Goal: Register for event/course

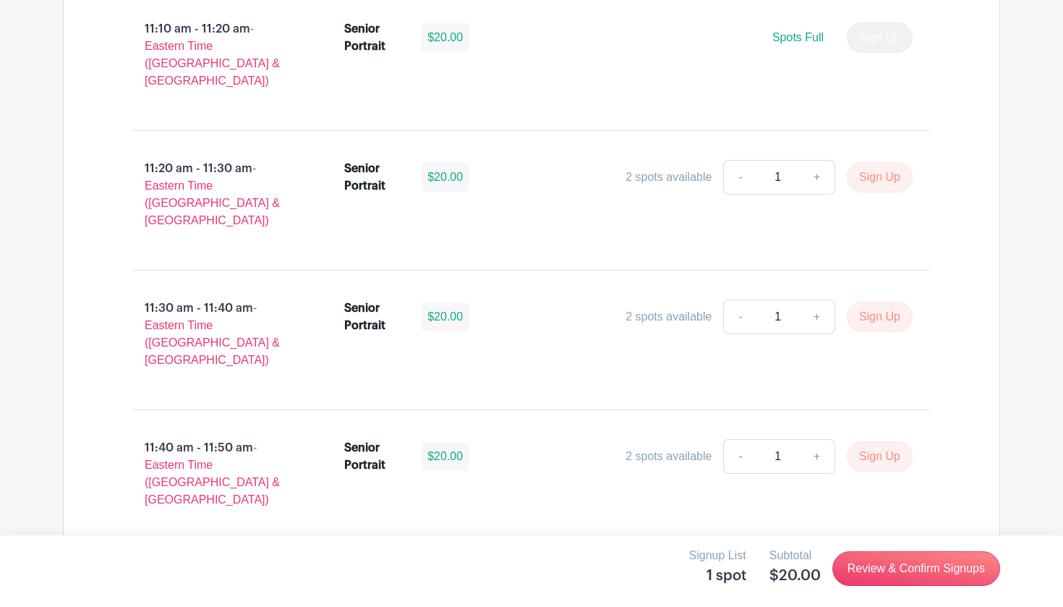
scroll to position [3695, 0]
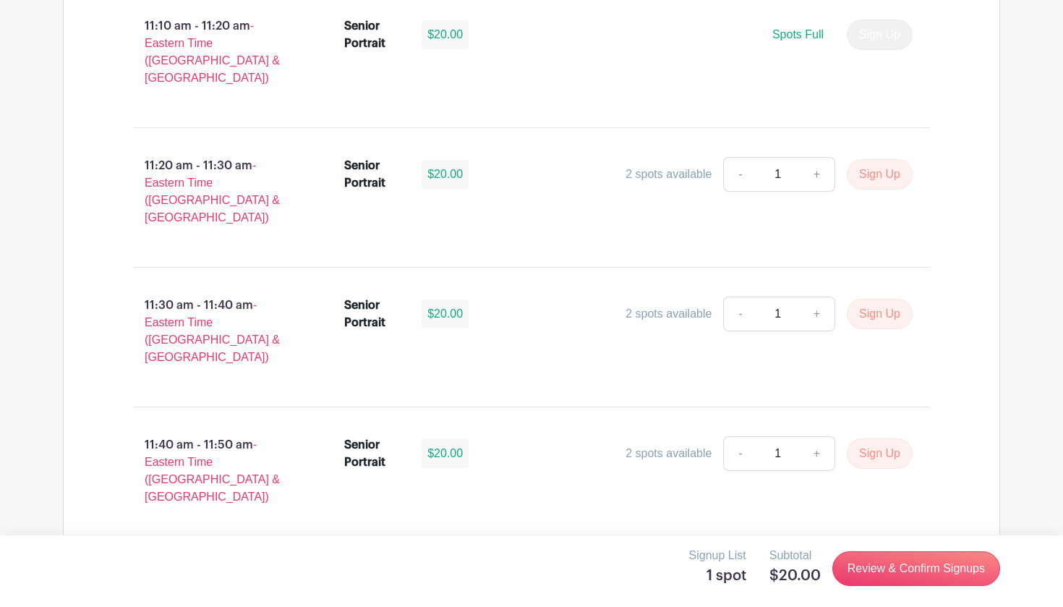
drag, startPoint x: 338, startPoint y: 333, endPoint x: 398, endPoint y: 368, distance: 68.7
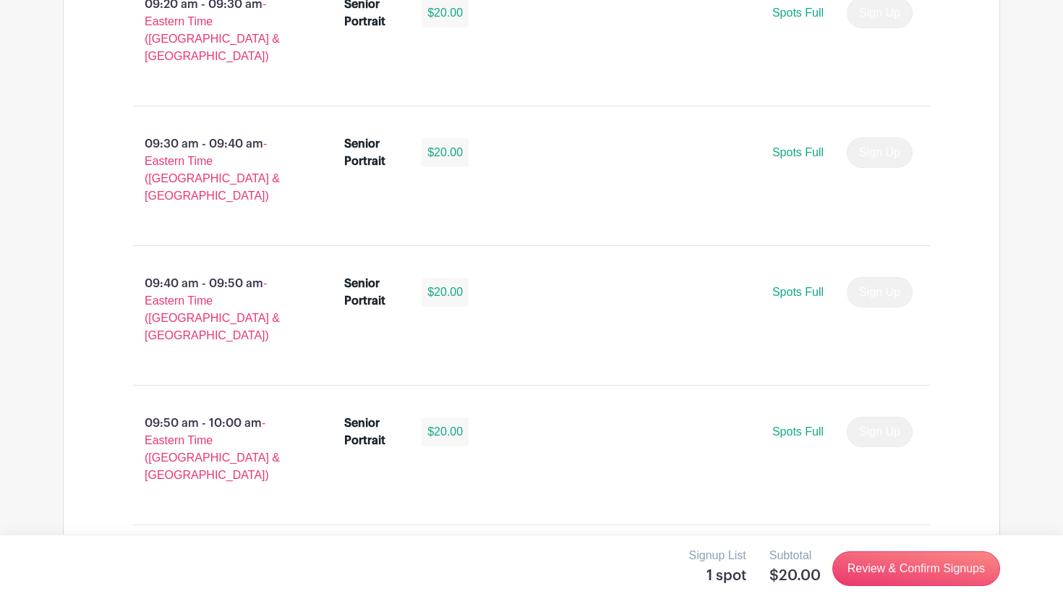
scroll to position [1270, 0]
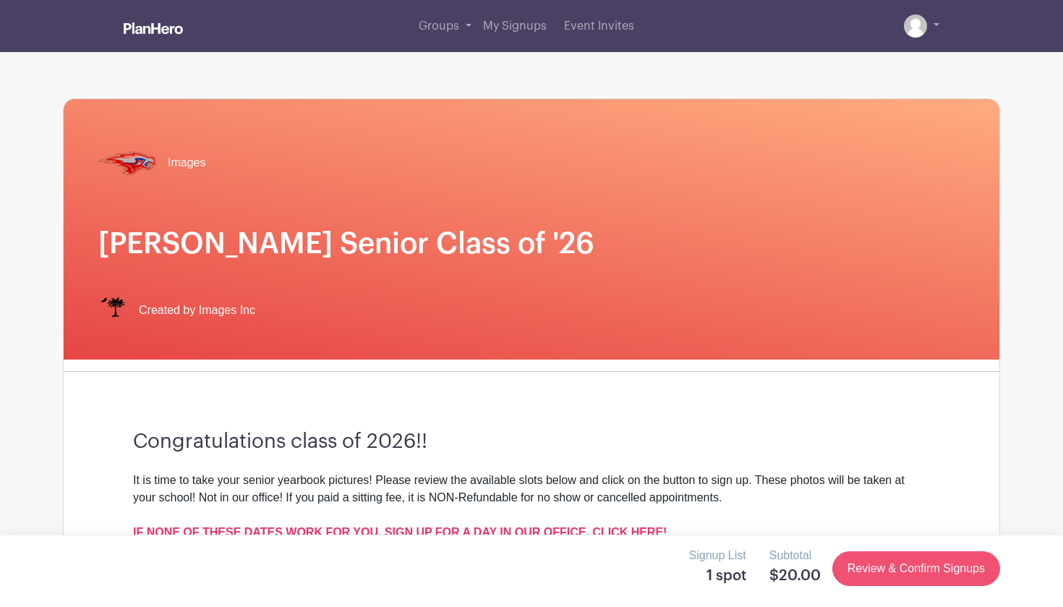
click at [921, 572] on link "Review & Confirm Signups" at bounding box center [916, 568] width 168 height 35
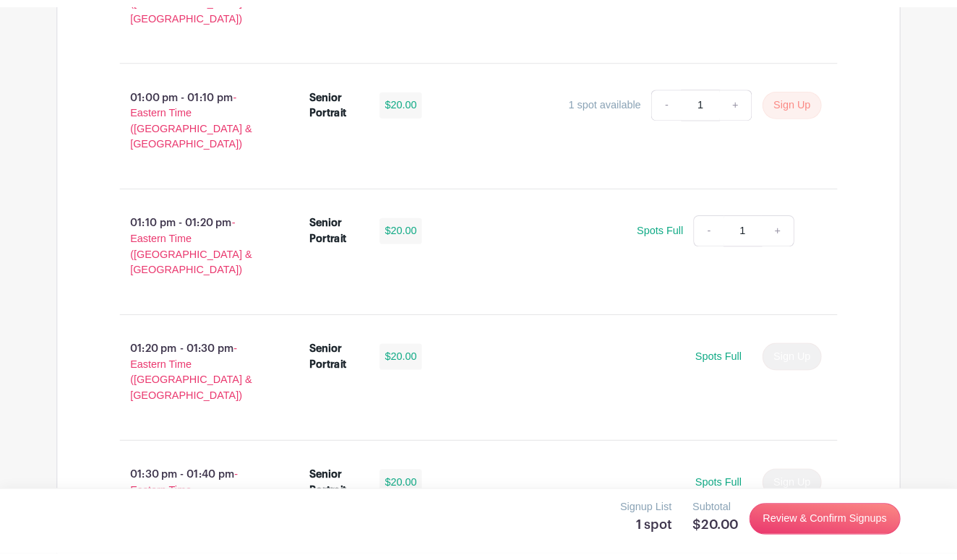
scroll to position [4318, 0]
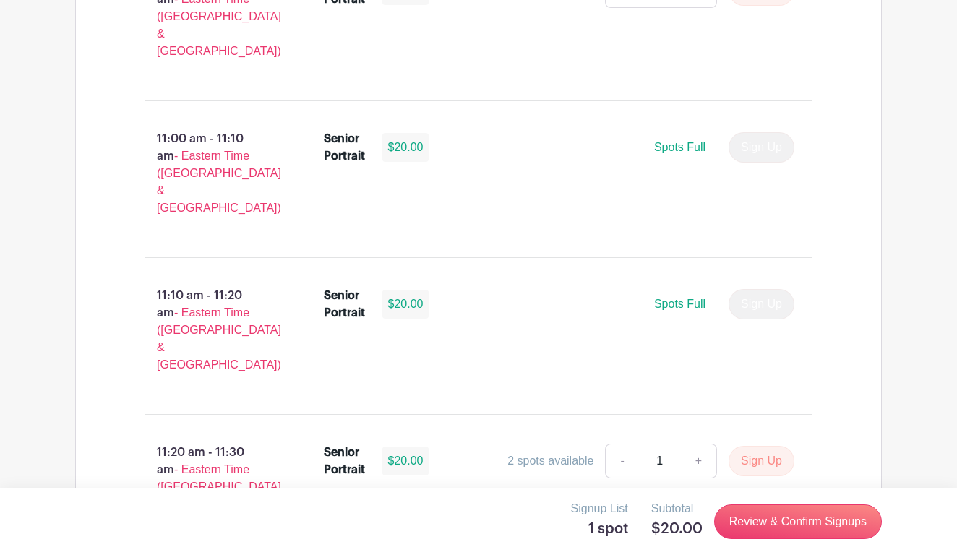
scroll to position [3774, 0]
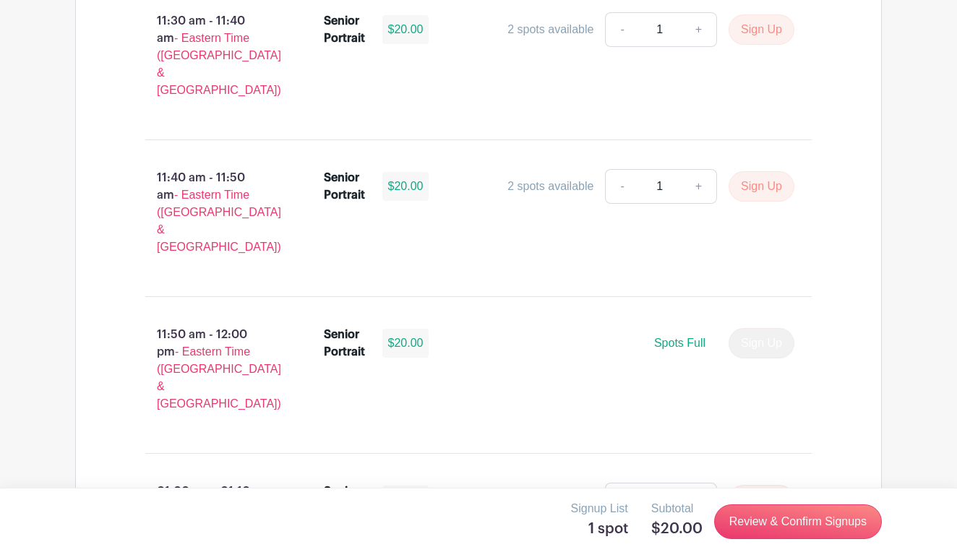
scroll to position [4360, 0]
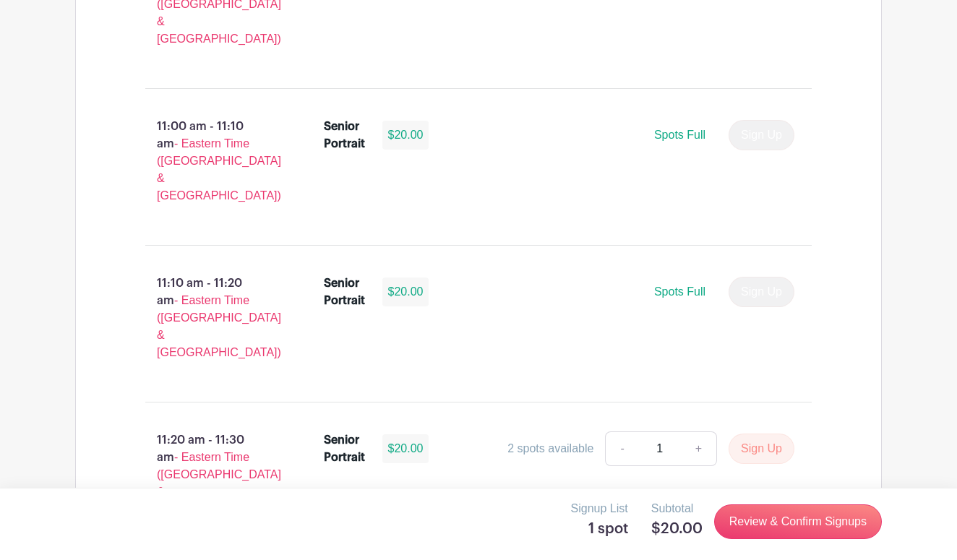
scroll to position [3783, 0]
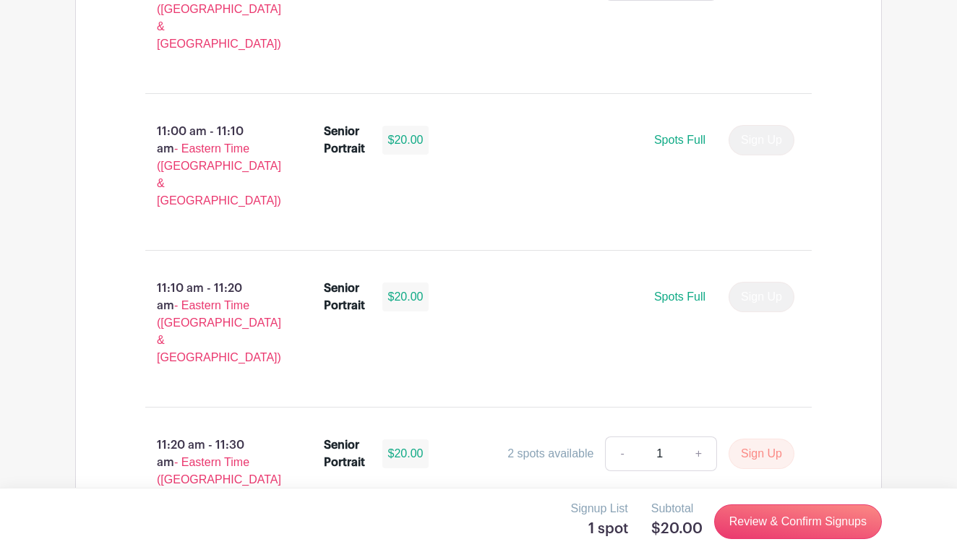
scroll to position [3781, 0]
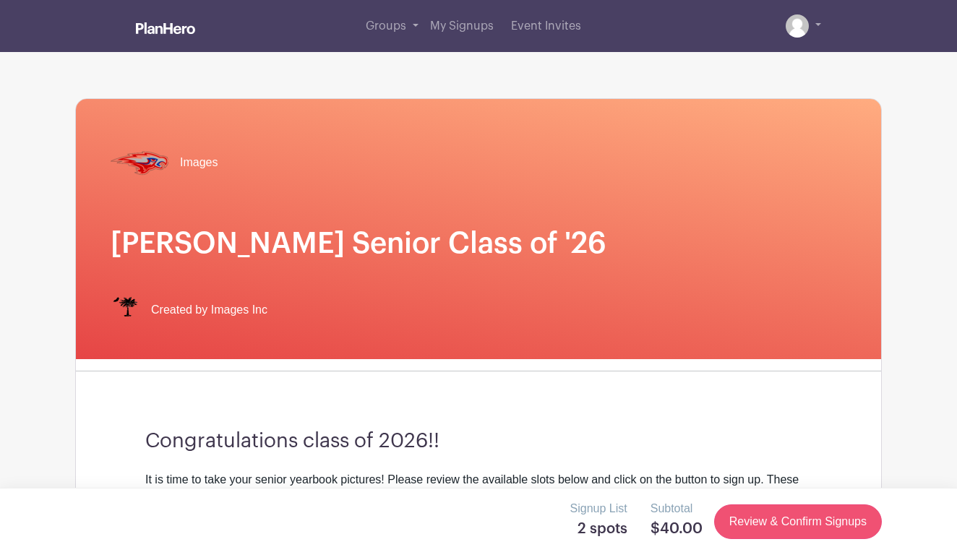
click at [791, 518] on link "Review & Confirm Signups" at bounding box center [798, 522] width 168 height 35
click at [772, 521] on link "Review & Confirm Signups" at bounding box center [798, 522] width 168 height 35
click at [739, 510] on link "Review & Confirm Signups" at bounding box center [798, 522] width 168 height 35
click at [814, 21] on link at bounding box center [803, 25] width 35 height 23
click at [199, 302] on span "Created by Images Inc" at bounding box center [209, 310] width 116 height 17
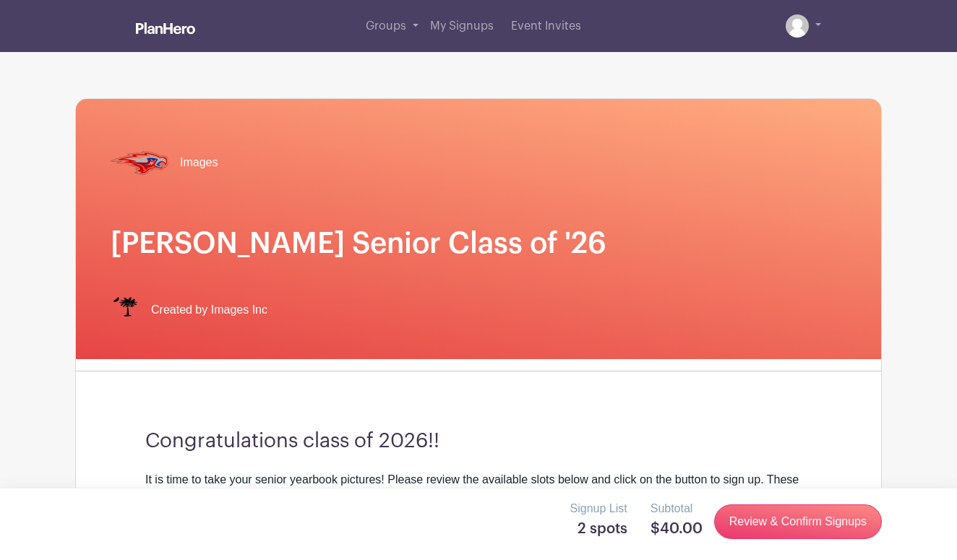
scroll to position [49, 0]
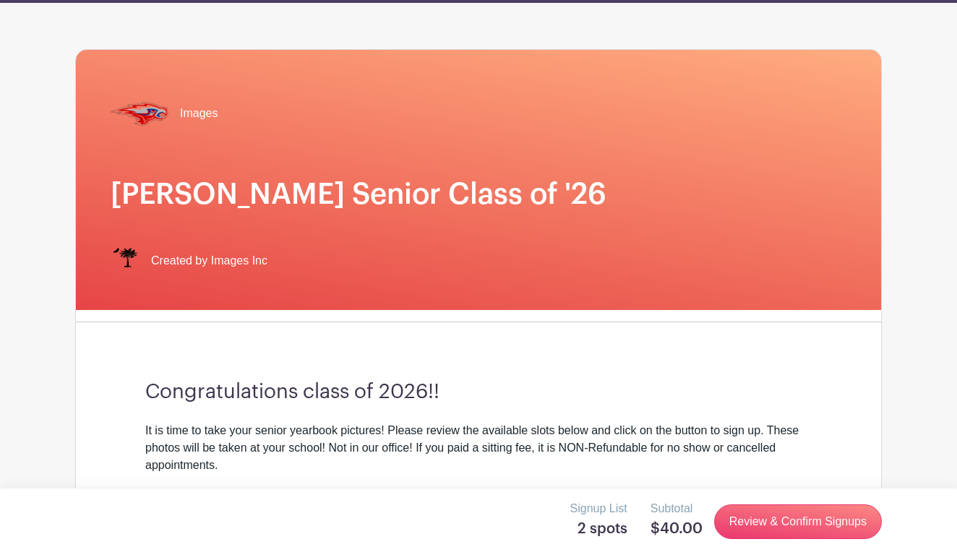
click at [122, 247] on img at bounding box center [125, 261] width 29 height 29
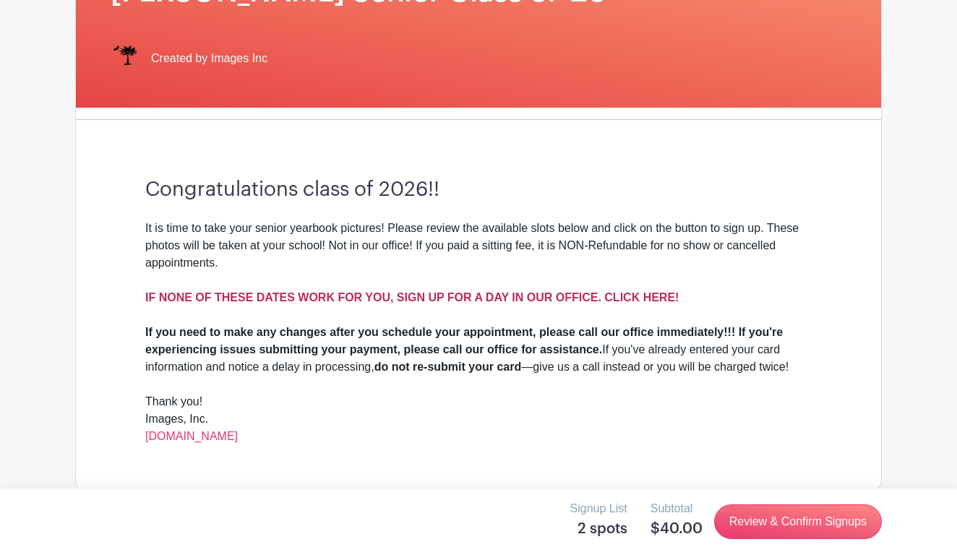
scroll to position [253, 0]
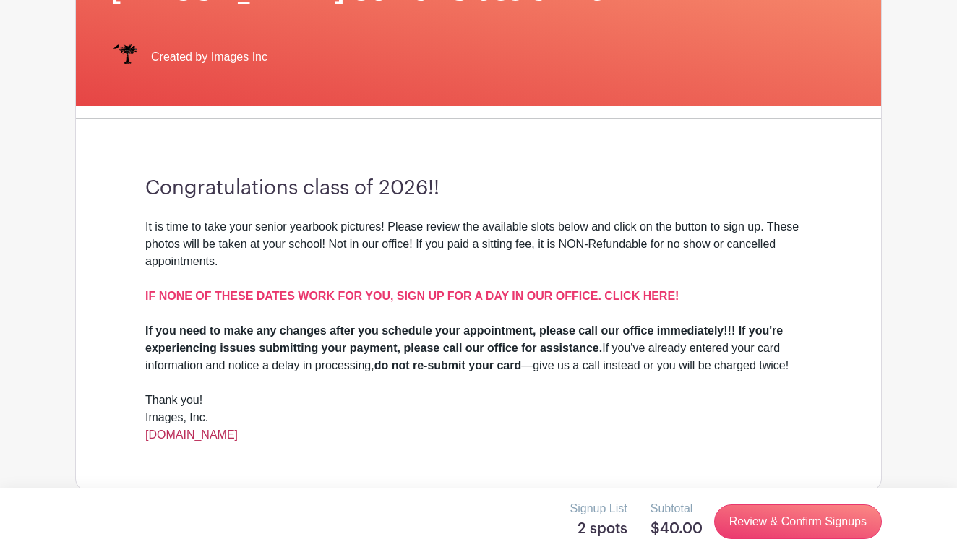
click at [189, 429] on link "[DOMAIN_NAME]" at bounding box center [191, 435] width 93 height 12
